Goal: Transaction & Acquisition: Subscribe to service/newsletter

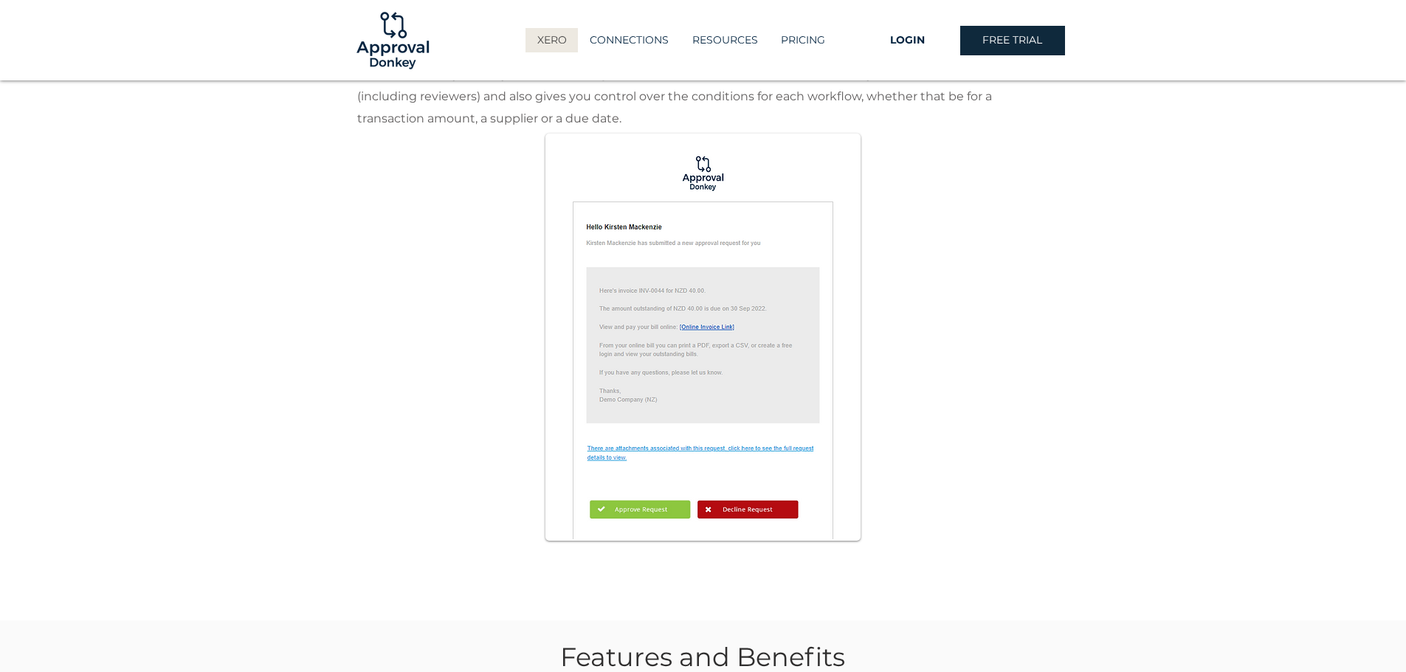
scroll to position [1033, 0]
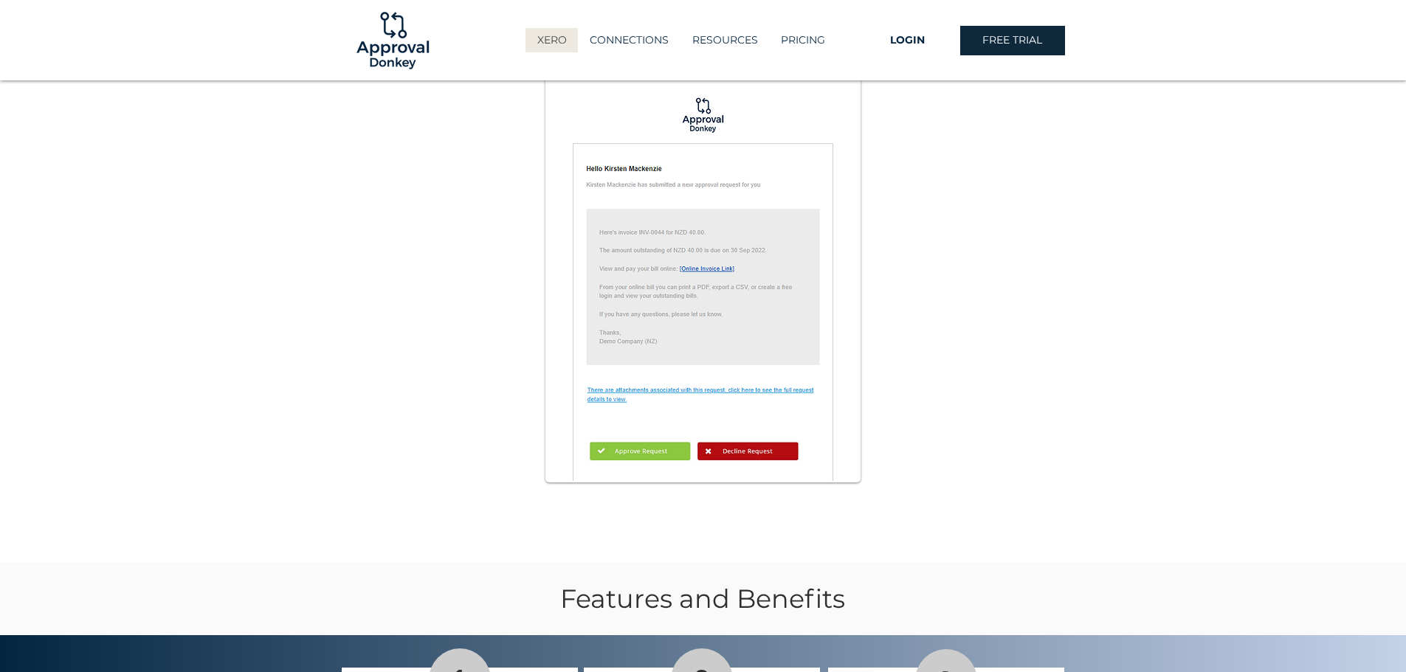
drag, startPoint x: 275, startPoint y: 236, endPoint x: 317, endPoint y: 247, distance: 44.2
click at [297, 235] on div at bounding box center [703, 207] width 1406 height 711
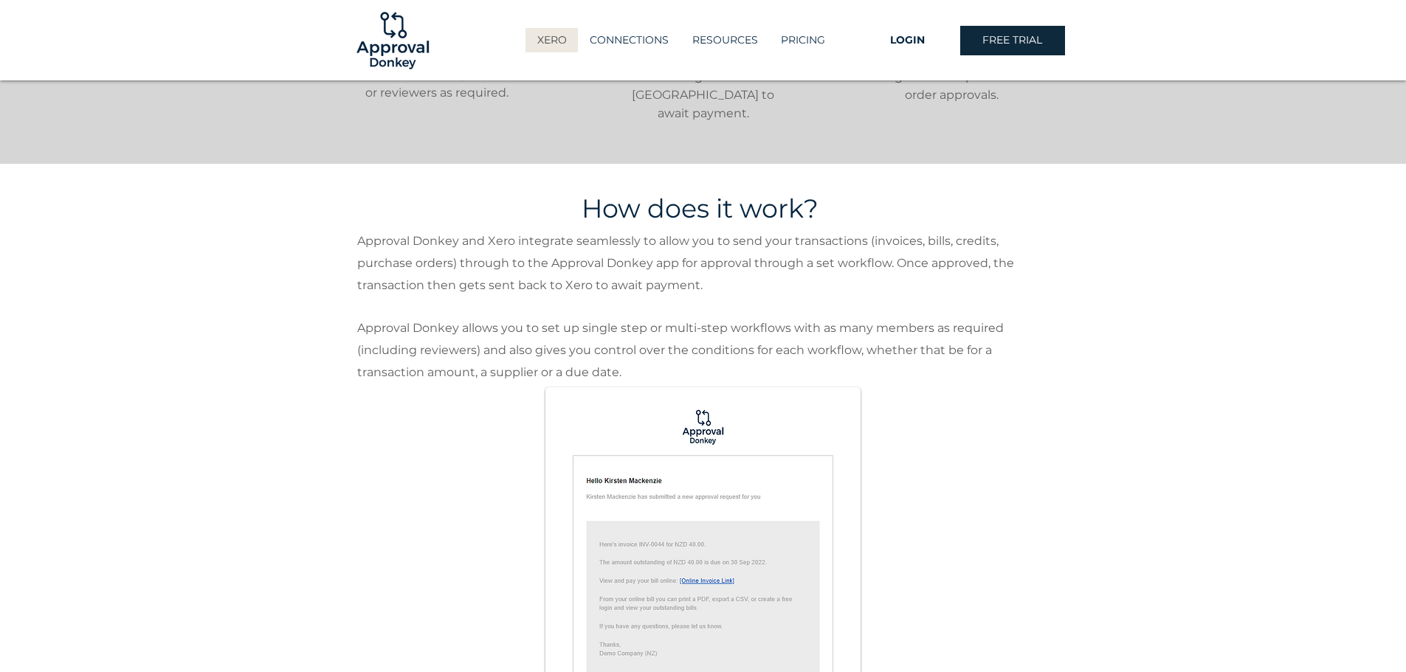
scroll to position [352, 0]
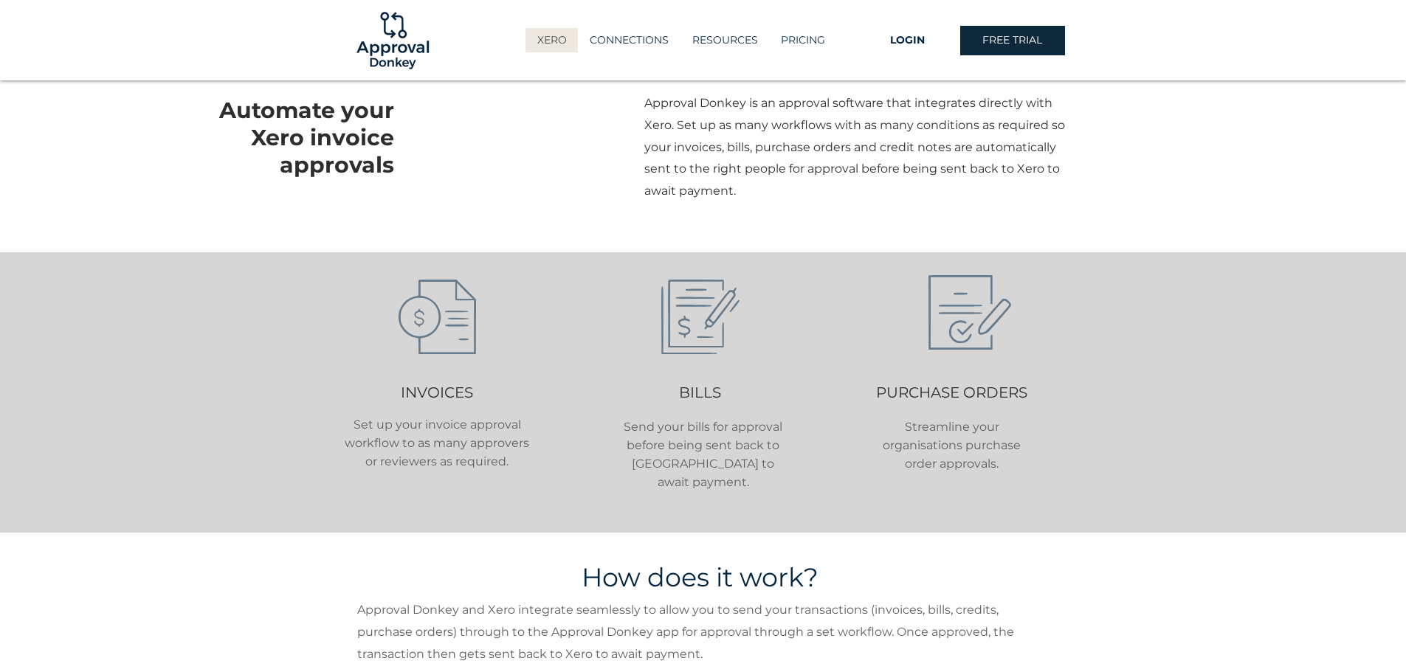
click at [553, 157] on div at bounding box center [918, 136] width 858 height 231
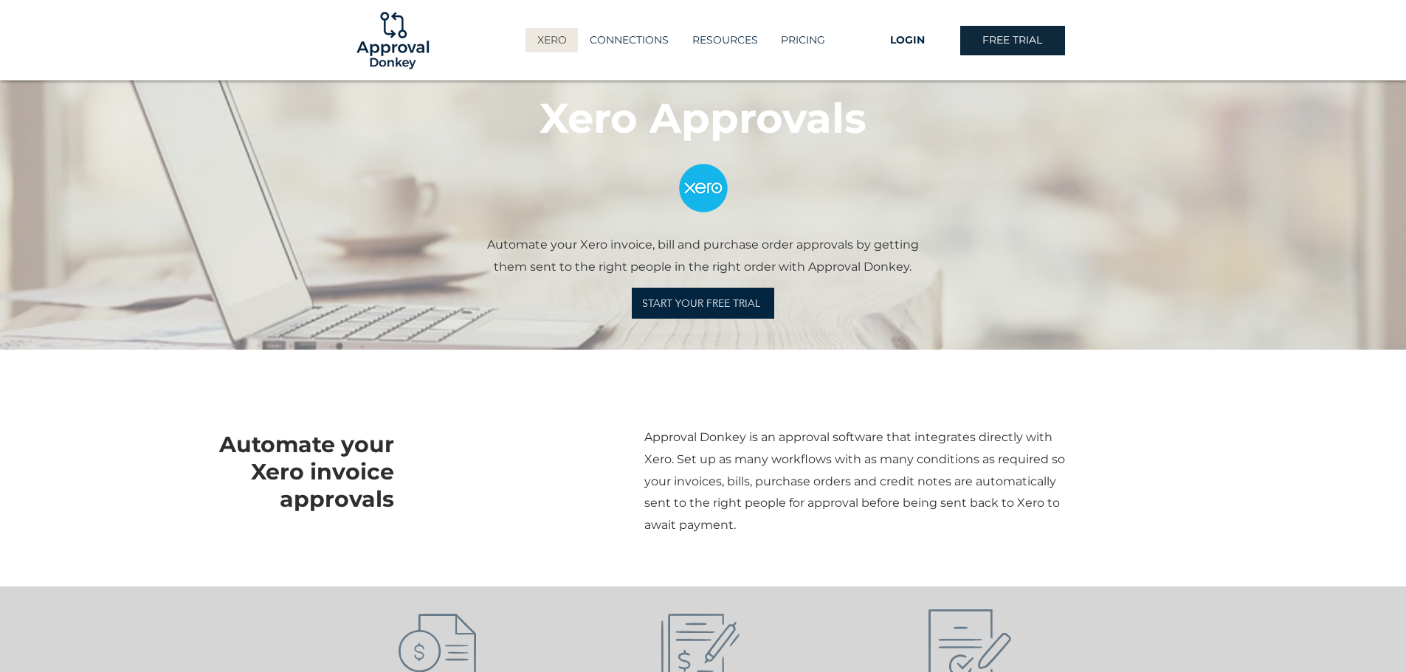
scroll to position [0, 0]
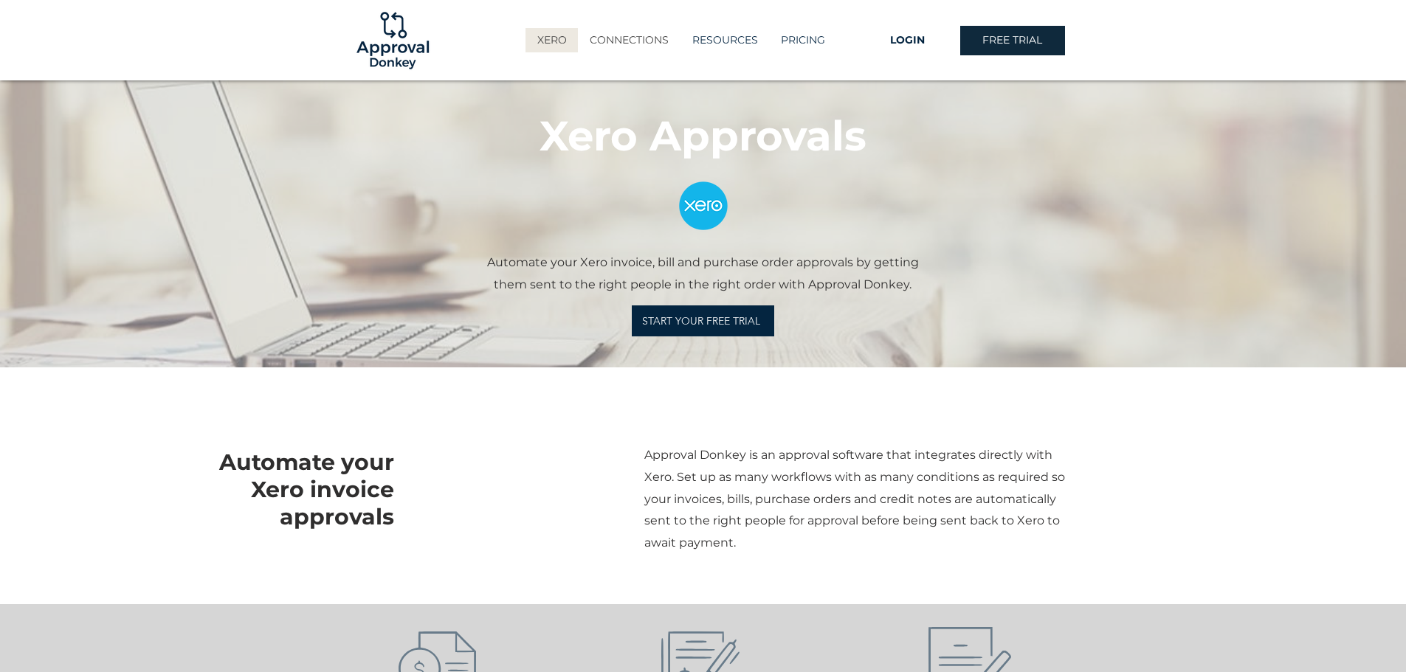
click at [618, 40] on p "CONNECTIONS" at bounding box center [629, 40] width 94 height 24
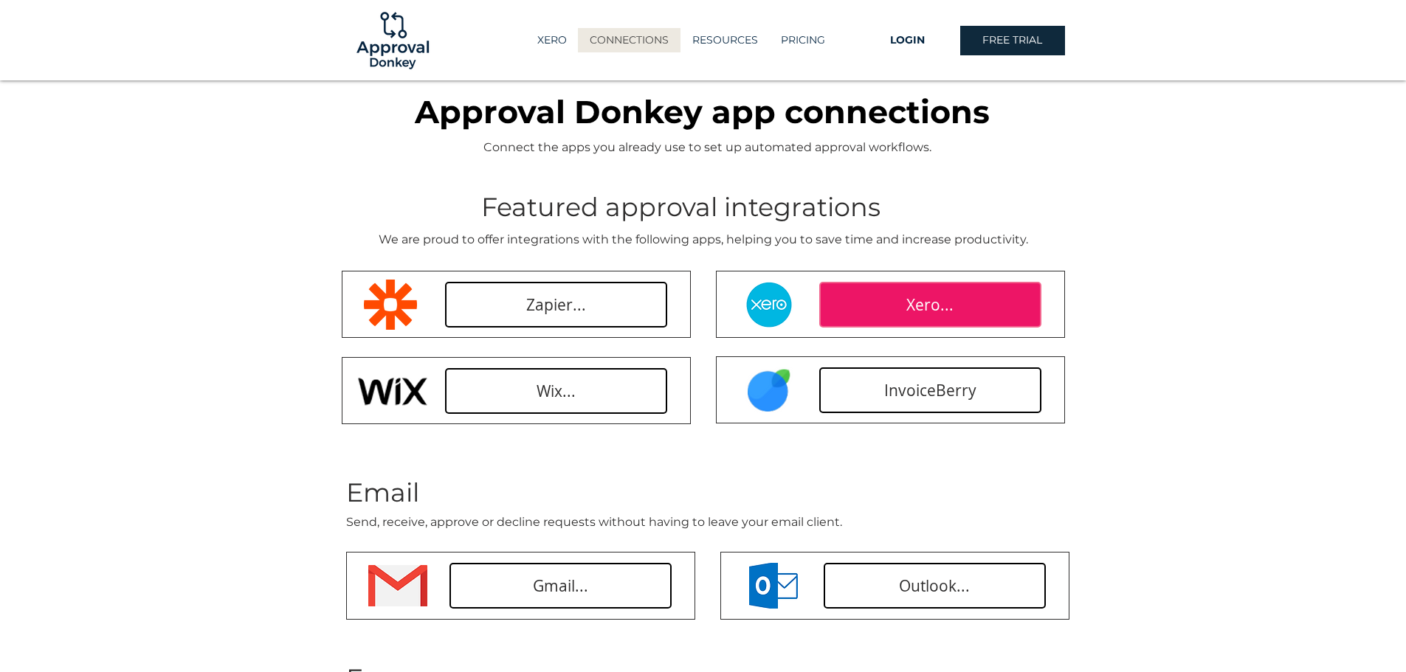
click at [870, 292] on link "Xero..." at bounding box center [930, 305] width 222 height 46
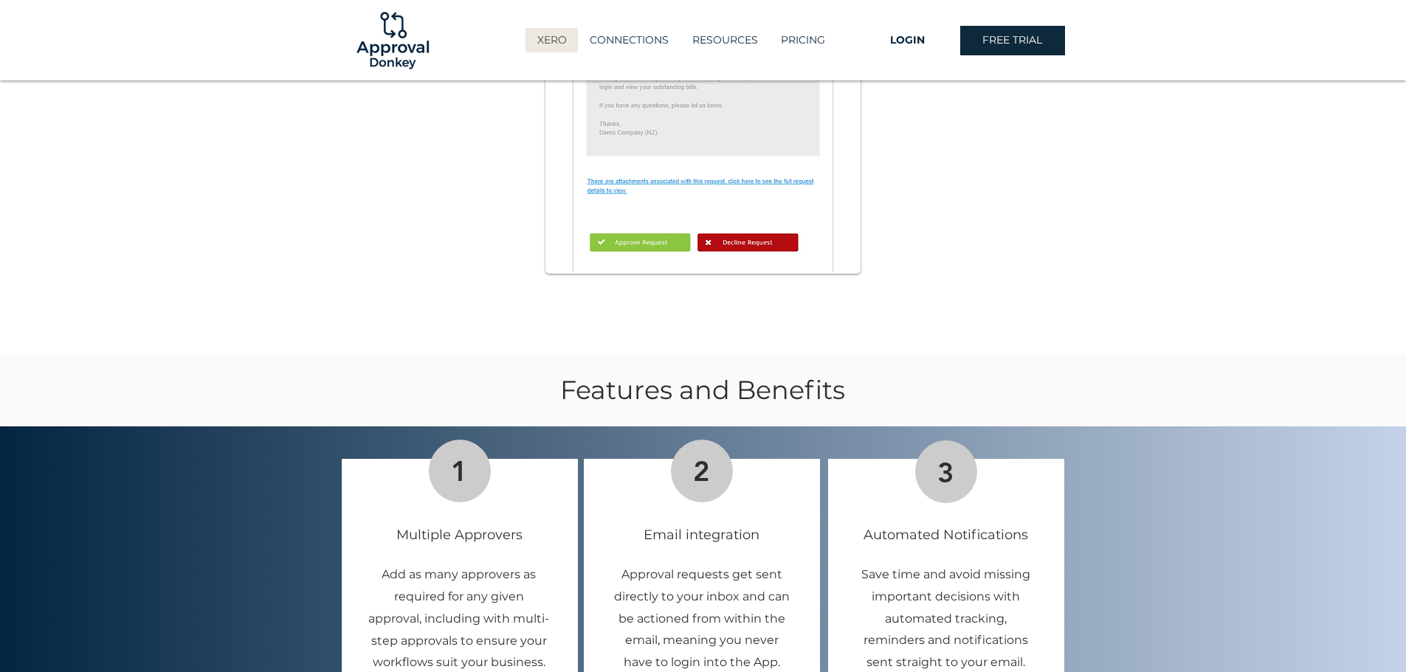
scroll to position [1090, 0]
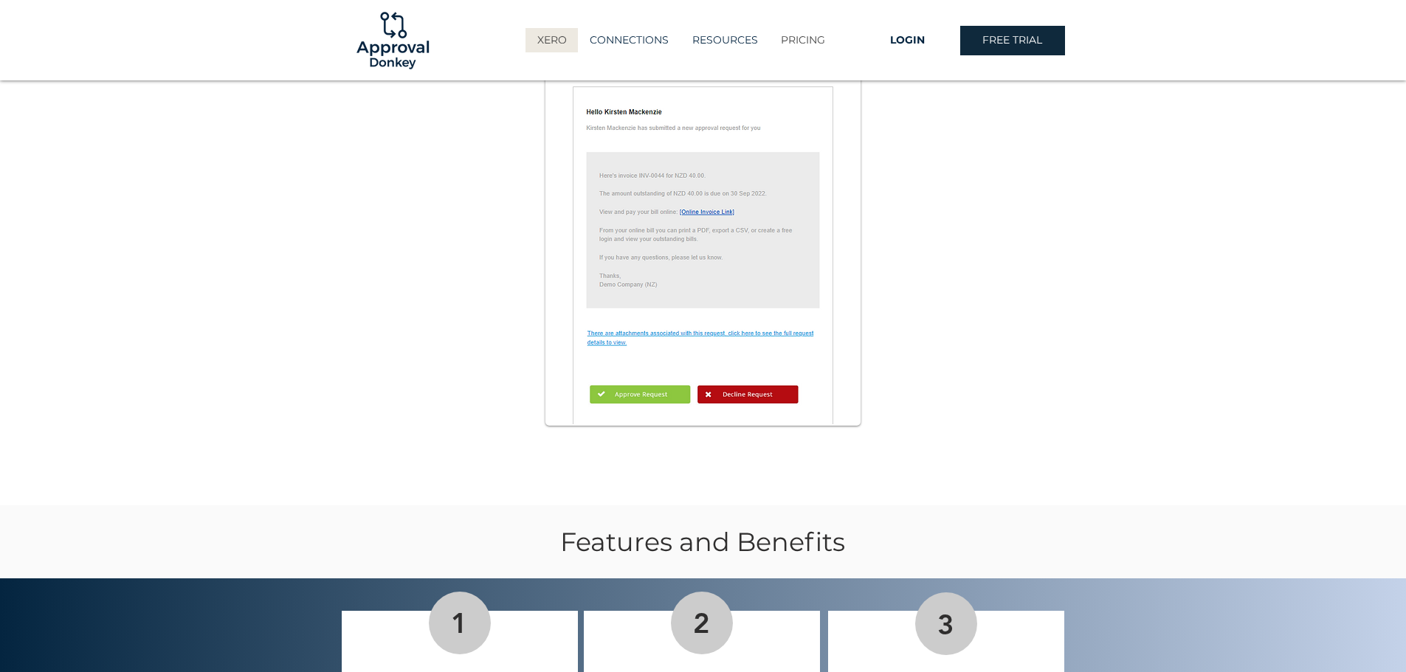
click at [811, 42] on p "PRICING" at bounding box center [803, 40] width 59 height 24
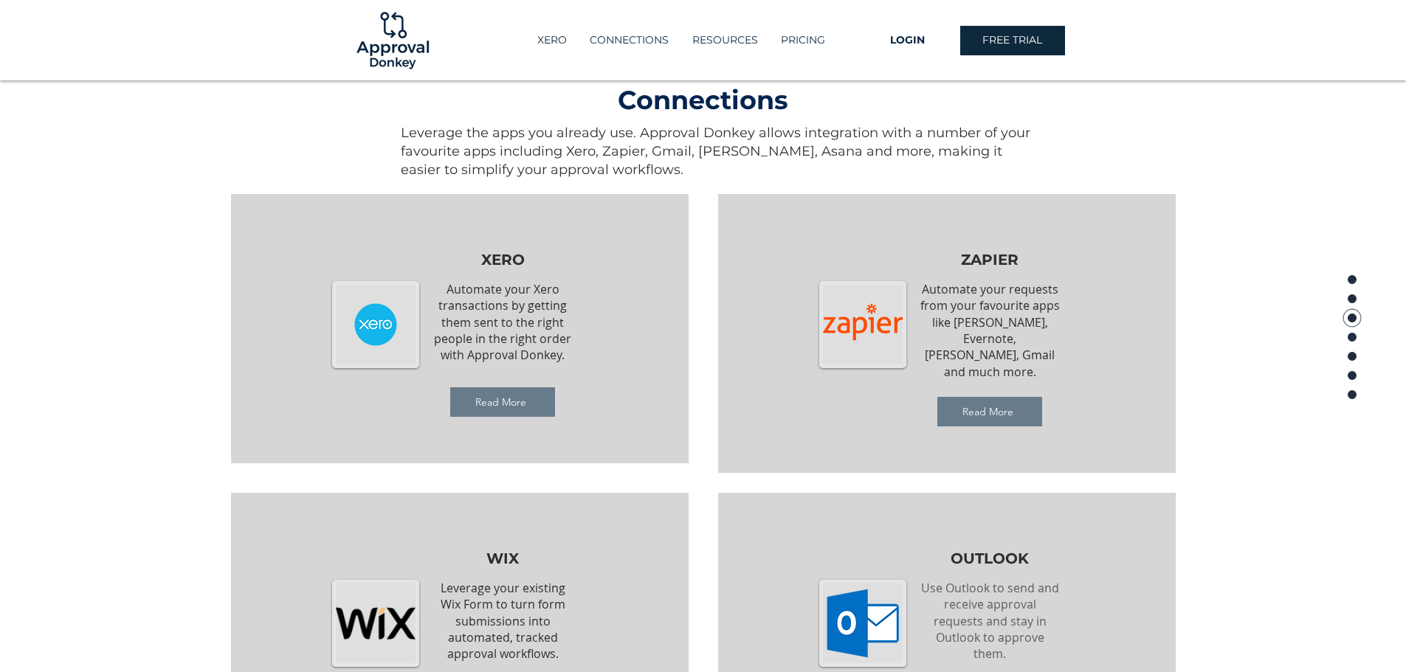
scroll to position [1417, 0]
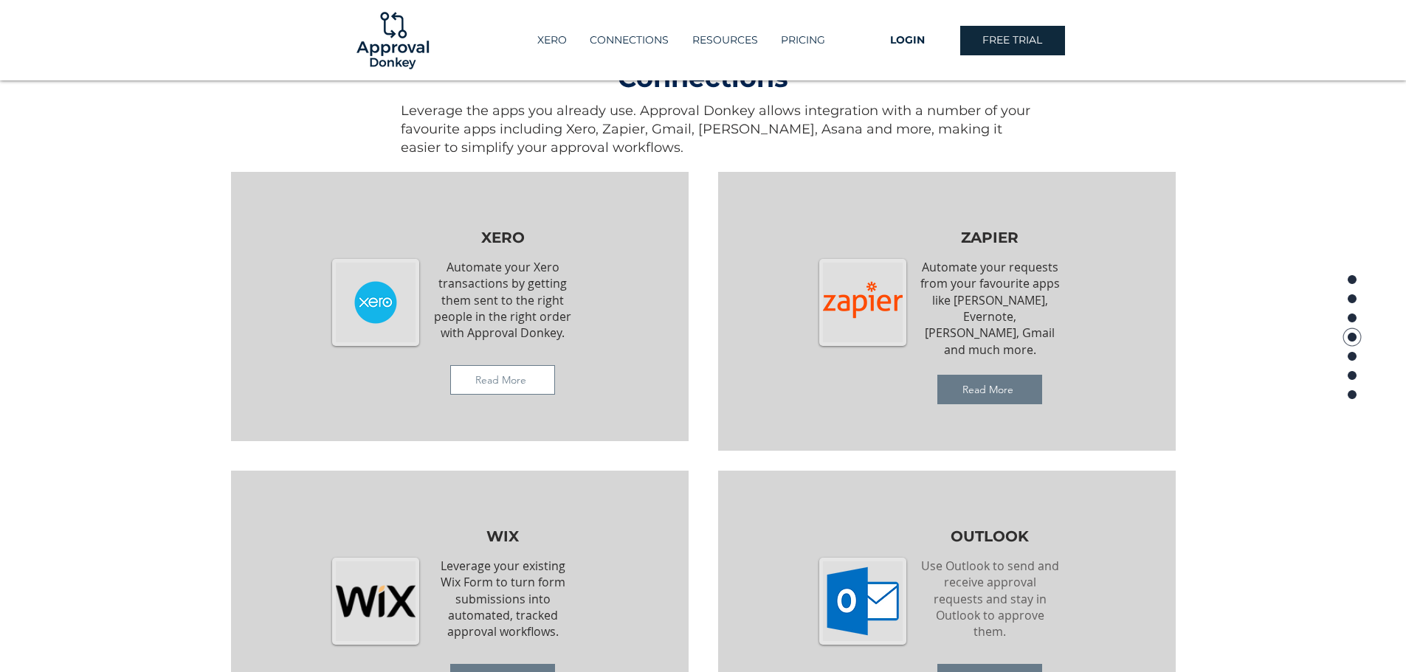
click at [537, 375] on span "Read More" at bounding box center [502, 380] width 103 height 28
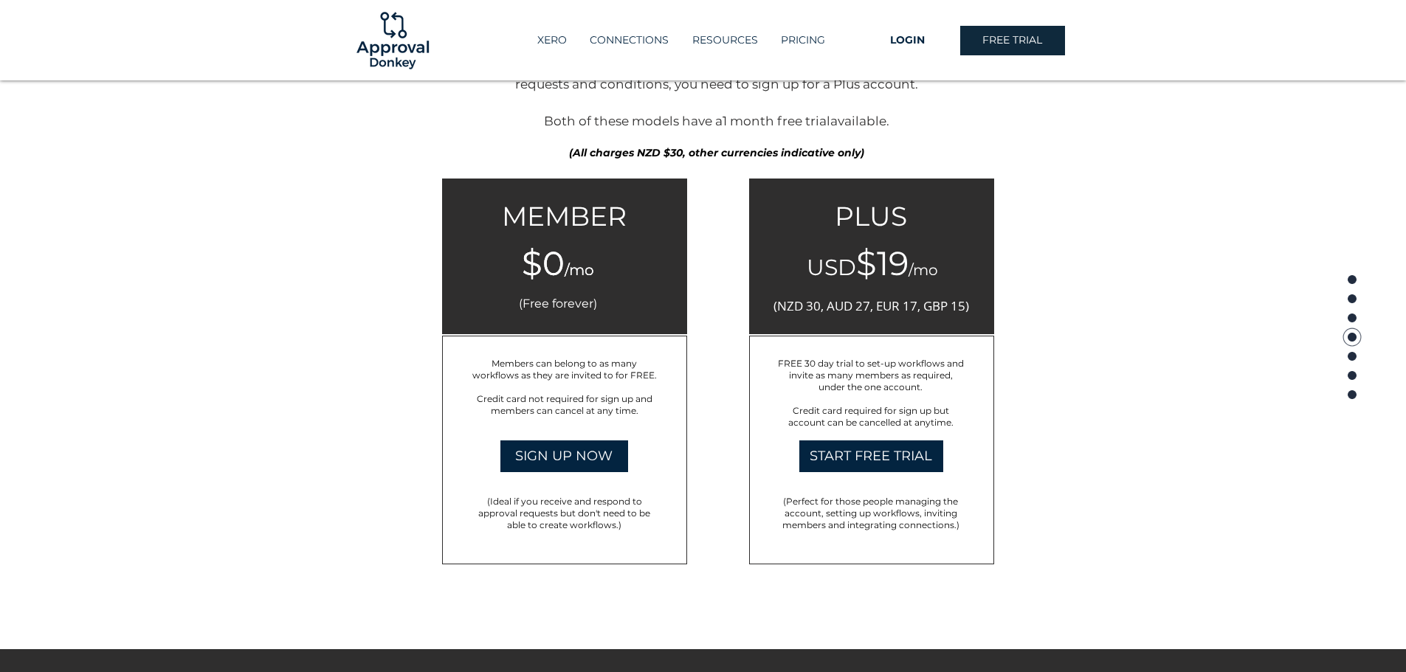
scroll to position [2303, 0]
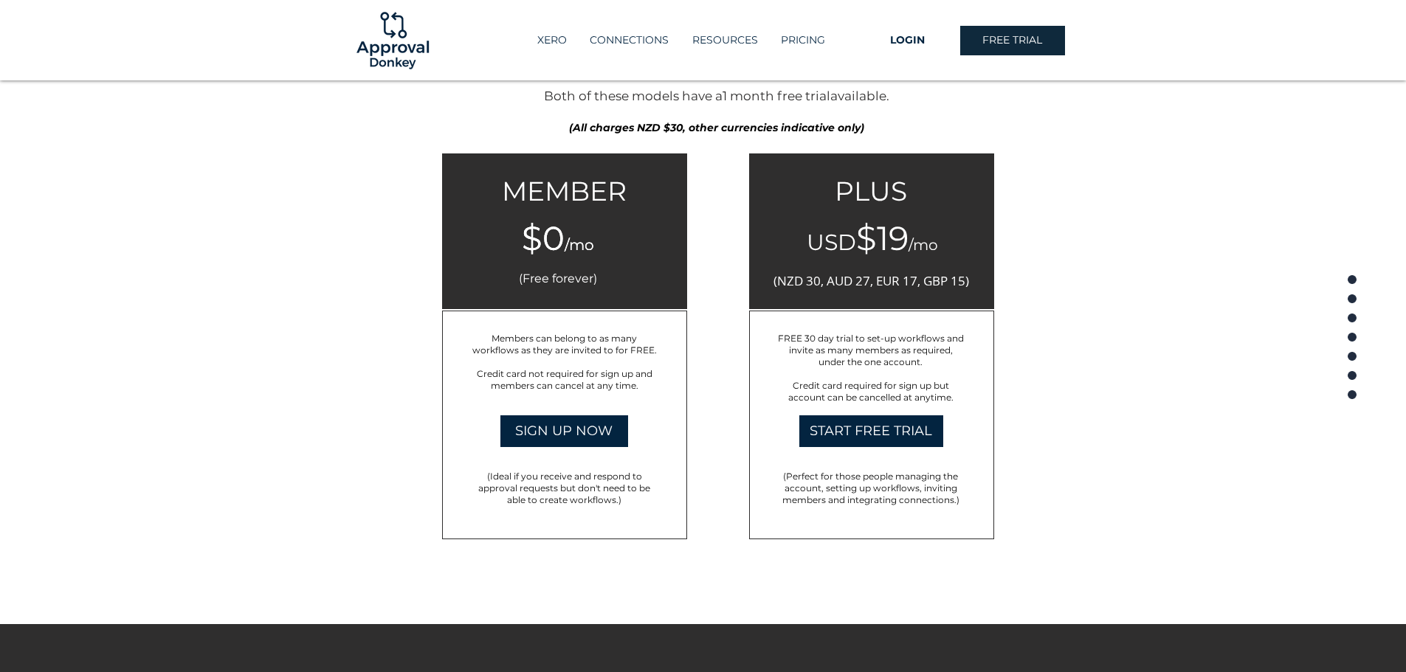
click at [937, 230] on h4 "USD $19 /mo" at bounding box center [872, 238] width 162 height 41
click at [939, 419] on link "START FREE TRIAL" at bounding box center [871, 432] width 144 height 32
click at [436, 533] on div at bounding box center [703, 279] width 1406 height 689
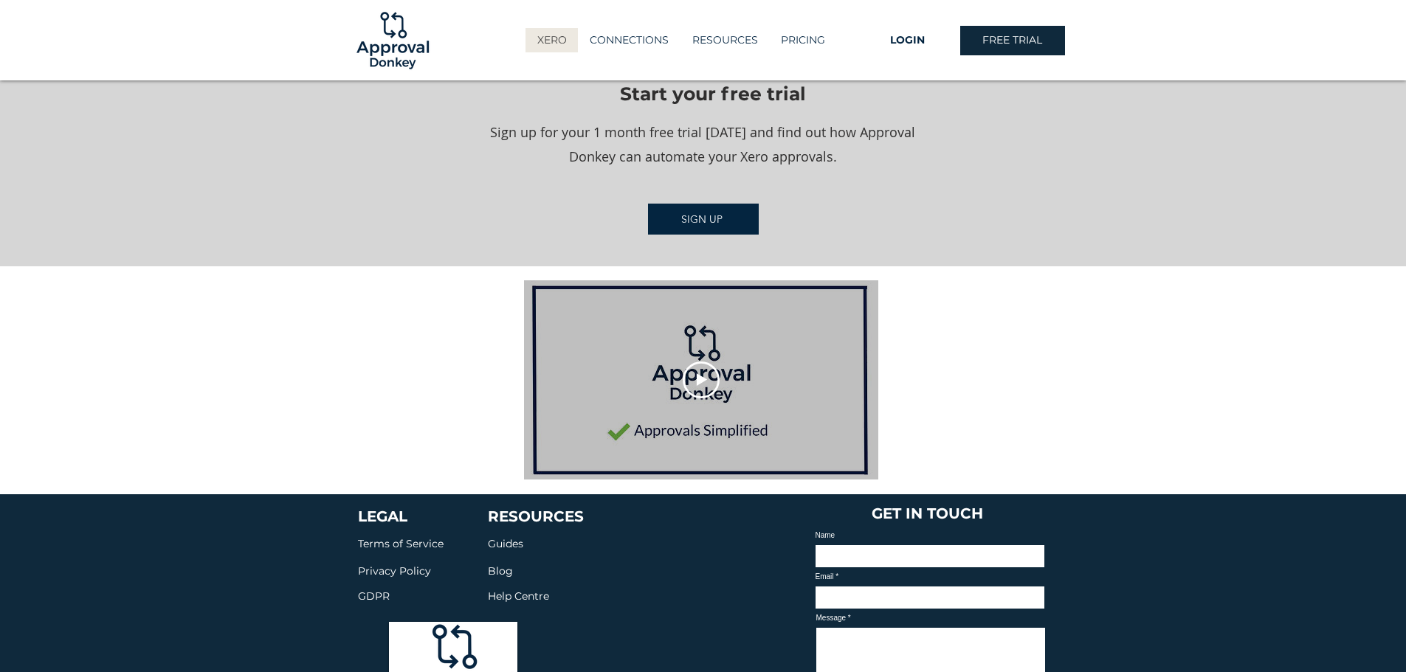
scroll to position [2050, 0]
